Goal: Task Accomplishment & Management: Manage account settings

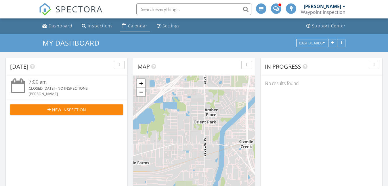
click at [137, 25] on div "Calendar" at bounding box center [138, 25] width 20 height 5
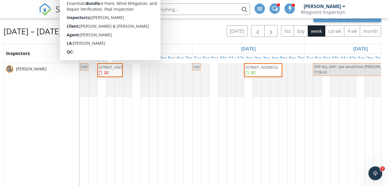
click at [110, 70] on span "[STREET_ADDRESS]" at bounding box center [115, 66] width 32 height 5
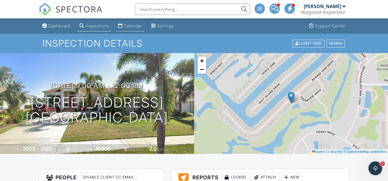
click at [126, 26] on link "Calendar" at bounding box center [130, 26] width 28 height 11
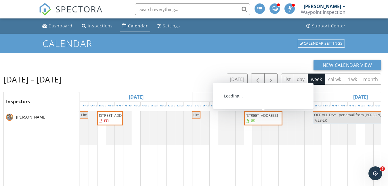
click at [262, 118] on span "[STREET_ADDRESS]" at bounding box center [262, 115] width 32 height 5
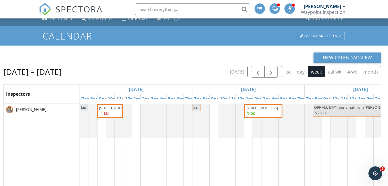
scroll to position [9, 0]
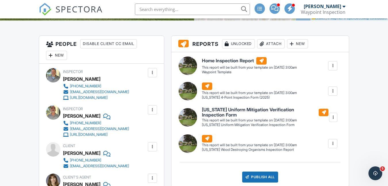
scroll to position [125, 0]
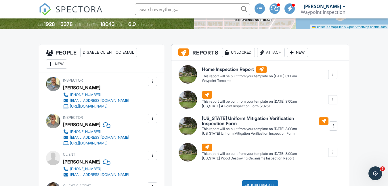
click at [153, 119] on div at bounding box center [153, 118] width 6 height 6
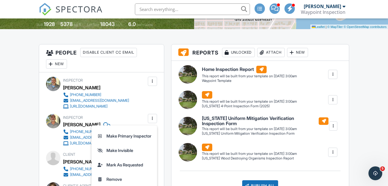
click at [130, 87] on div "[PERSON_NAME]" at bounding box center [98, 87] width 71 height 9
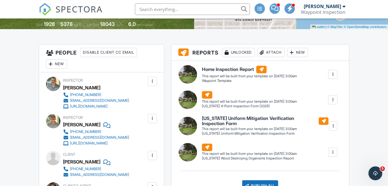
click at [152, 81] on div at bounding box center [153, 81] width 6 height 6
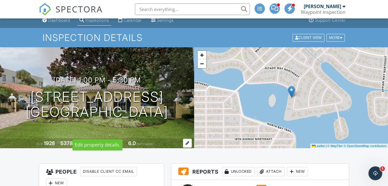
scroll to position [0, 0]
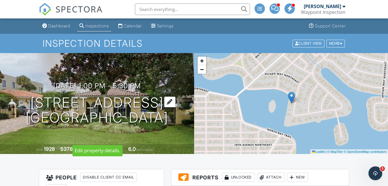
drag, startPoint x: 9, startPoint y: 85, endPoint x: 176, endPoint y: 132, distance: 173.3
click at [168, 125] on h1 "321 Brightwaters Blvd NE St. Petersburg, FL 33704" at bounding box center [97, 110] width 143 height 31
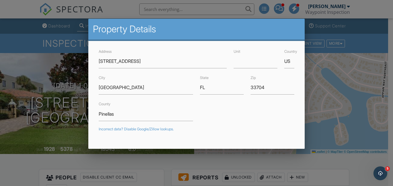
click at [8, 30] on div at bounding box center [196, 87] width 393 height 232
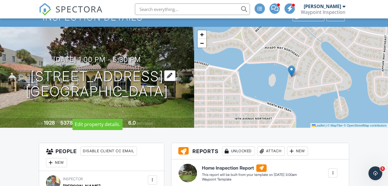
scroll to position [29, 0]
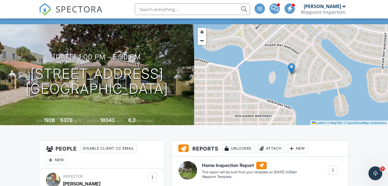
drag, startPoint x: 9, startPoint y: 60, endPoint x: 173, endPoint y: 113, distance: 172.0
click at [173, 113] on div "09/30/2025 1:00 pm - 5:30 pm 321 Brightwaters Blvd NE St. Petersburg, FL 33704 …" at bounding box center [97, 74] width 194 height 101
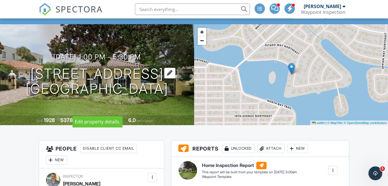
copy h1 "321 Brightwaters Blvd NE St. Petersburg, FL 33704"
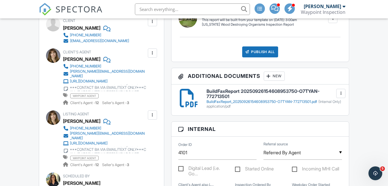
scroll to position [259, 0]
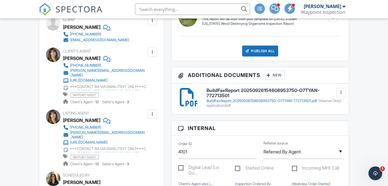
click at [217, 101] on div "BuildFaxReport_20250926154608953750-O7TYAN-772713501.pdf (Internal Only)" at bounding box center [275, 100] width 136 height 5
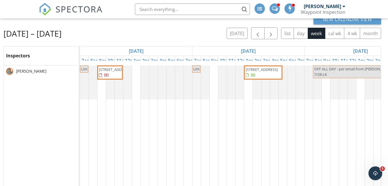
scroll to position [48, 0]
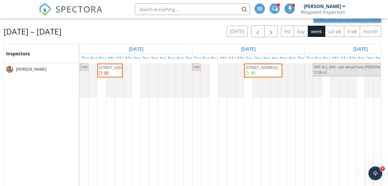
drag, startPoint x: 310, startPoint y: 126, endPoint x: 203, endPoint y: 116, distance: 106.9
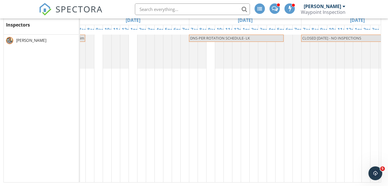
scroll to position [0, 442]
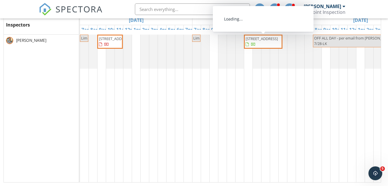
click at [265, 47] on span "[STREET_ADDRESS]" at bounding box center [263, 41] width 36 height 11
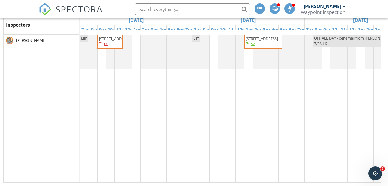
click at [113, 41] on span "[STREET_ADDRESS]" at bounding box center [115, 38] width 32 height 5
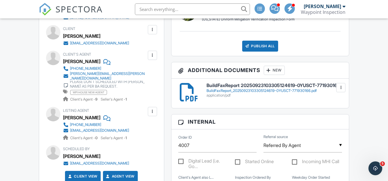
scroll to position [240, 0]
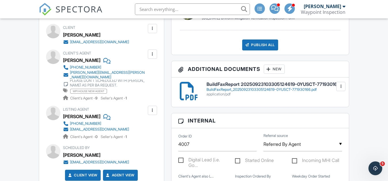
click at [222, 92] on div "BuildFaxReport_20250923103305124619-0YUSCT-771930166.pdf" at bounding box center [275, 89] width 136 height 5
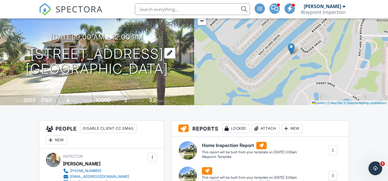
scroll to position [38, 0]
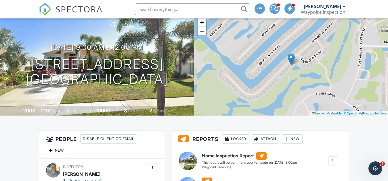
drag, startPoint x: 22, startPoint y: 63, endPoint x: 139, endPoint y: 88, distance: 120.2
click at [139, 88] on div "09/29/2025 9:00 am - 12:00 pm 902 Bunker View Dr Apollo Beach, FL 33572 Built 2…" at bounding box center [97, 65] width 194 height 101
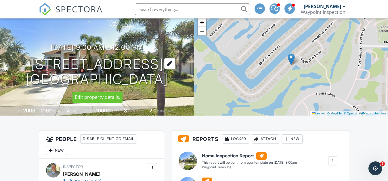
copy h1 "902 Bunker View Dr Apollo Beach, FL 33572"
